Goal: Find specific page/section: Find specific page/section

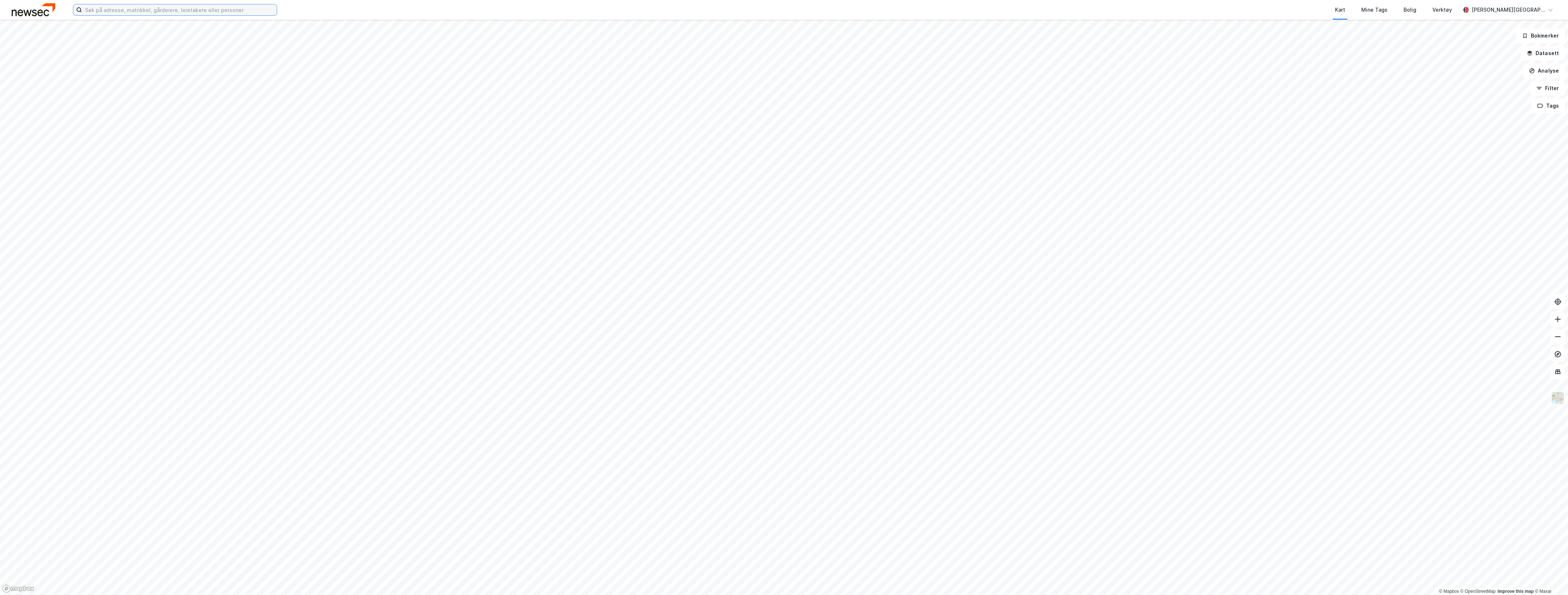
click at [246, 13] on input at bounding box center [180, 10] width 195 height 11
click at [245, 8] on input at bounding box center [180, 10] width 195 height 11
paste input "Rosenbergveien"
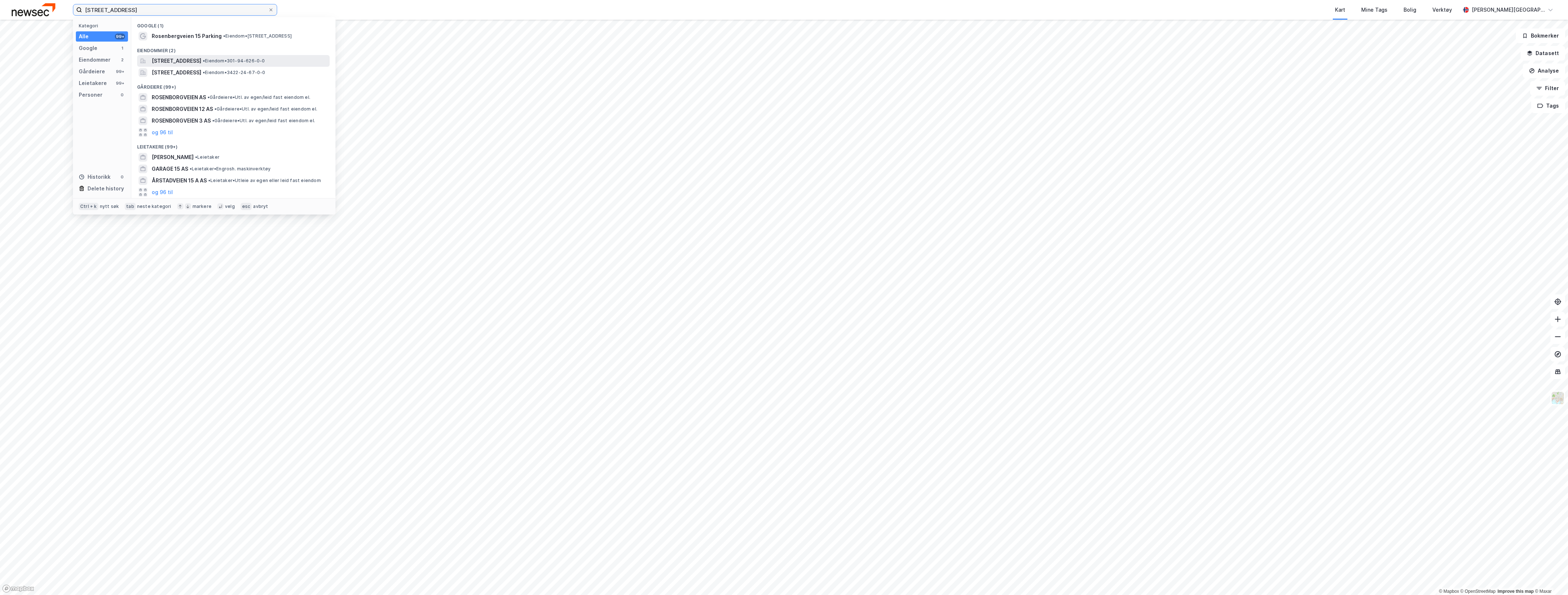
type input "[STREET_ADDRESS]"
